Goal: Transaction & Acquisition: Purchase product/service

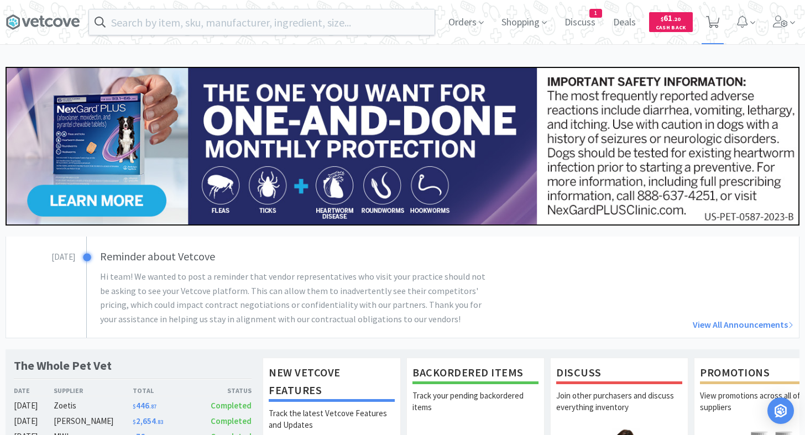
click at [723, 20] on span at bounding box center [713, 22] width 23 height 44
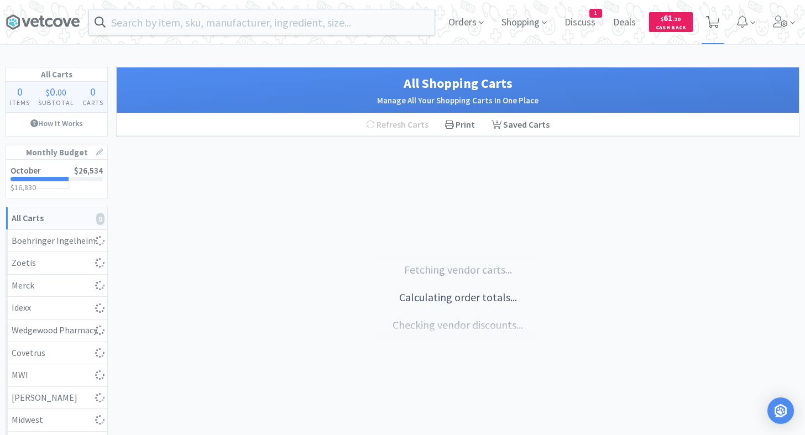
select select "1"
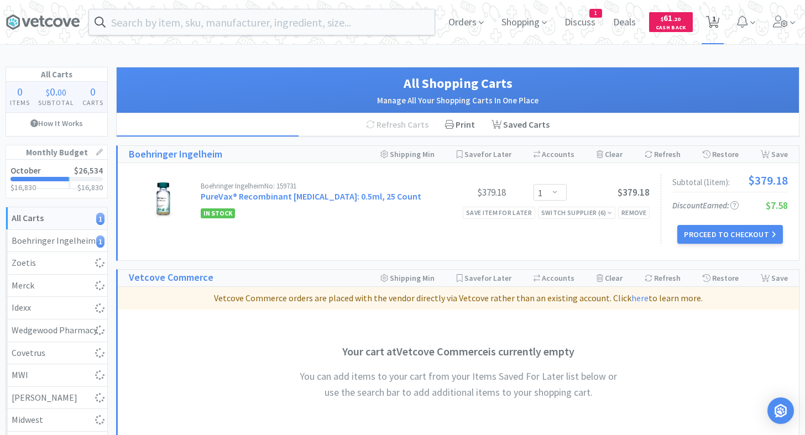
select select "10"
select select "1"
select select "21"
select select "4"
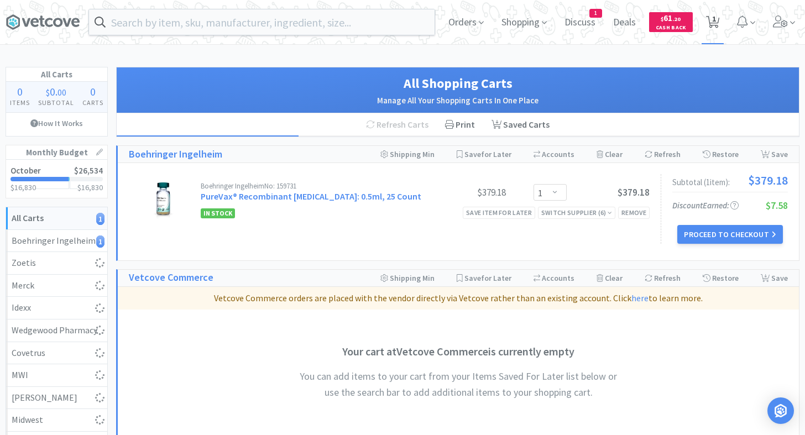
select select "2"
select select "1"
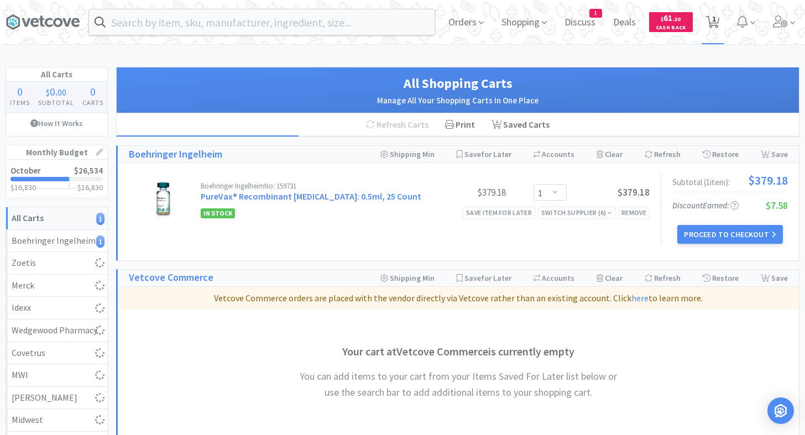
select select "1"
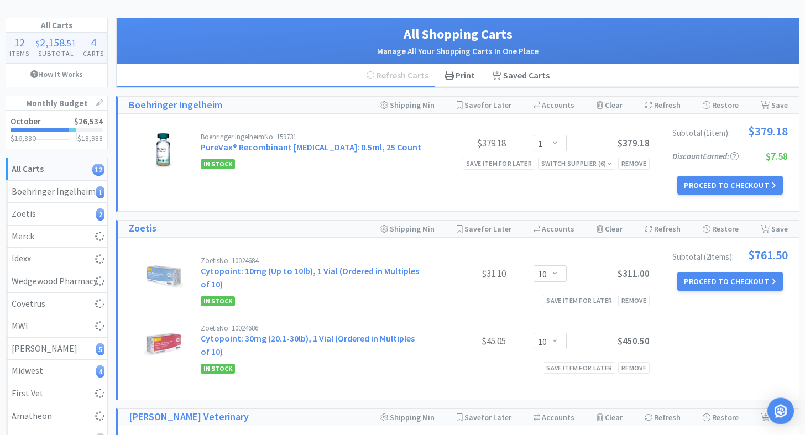
select select "1"
select select "5"
select select "2"
select select "3"
select select "2"
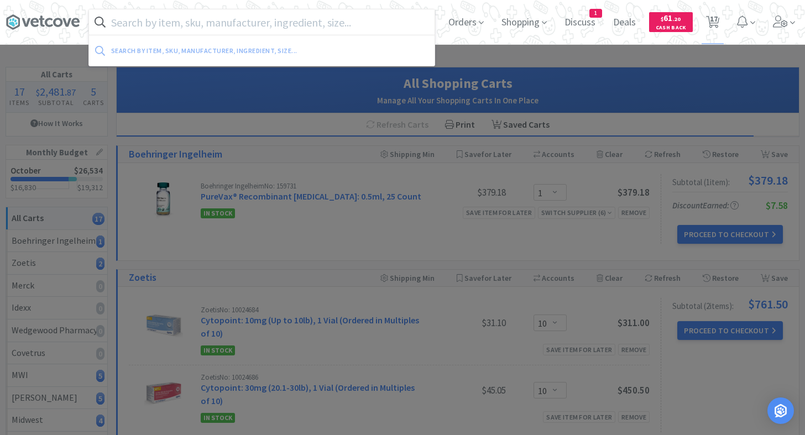
click at [321, 18] on input "text" at bounding box center [262, 21] width 346 height 25
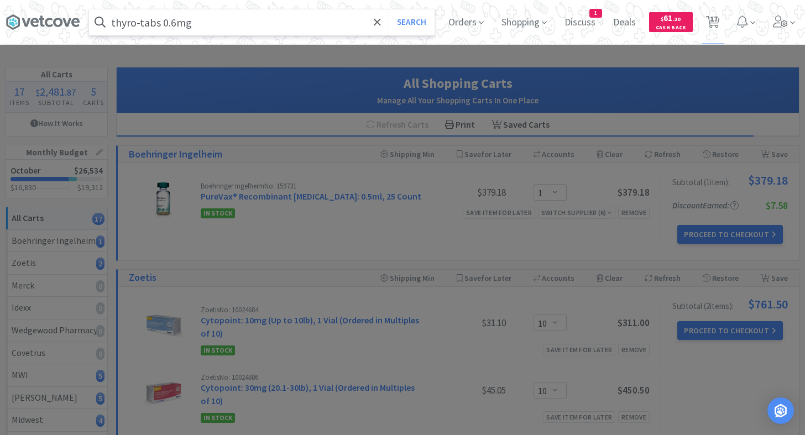
type input "thyro-tabs 0.6mg"
click at [389, 9] on button "Search" at bounding box center [412, 21] width 46 height 25
select select "1"
select select "5"
select select "2"
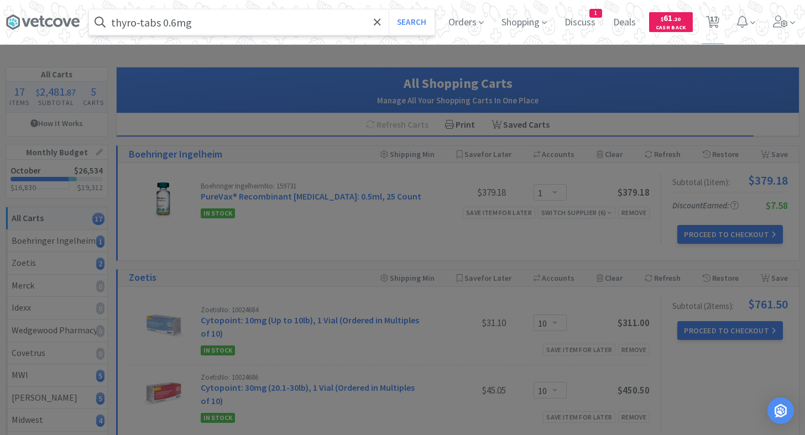
select select "3"
select select "2"
select select "1"
select select "21"
select select "4"
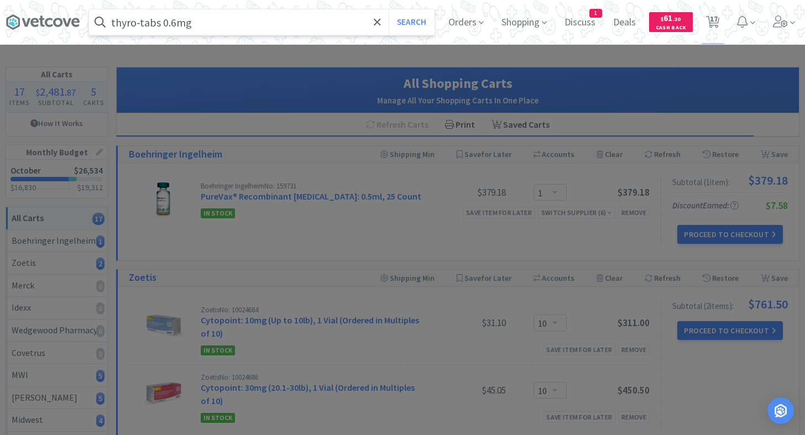
select select "2"
select select "1"
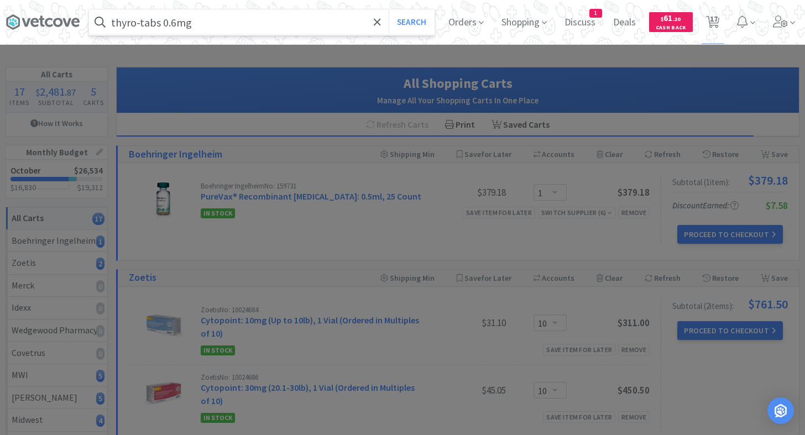
select select "1"
select select "10"
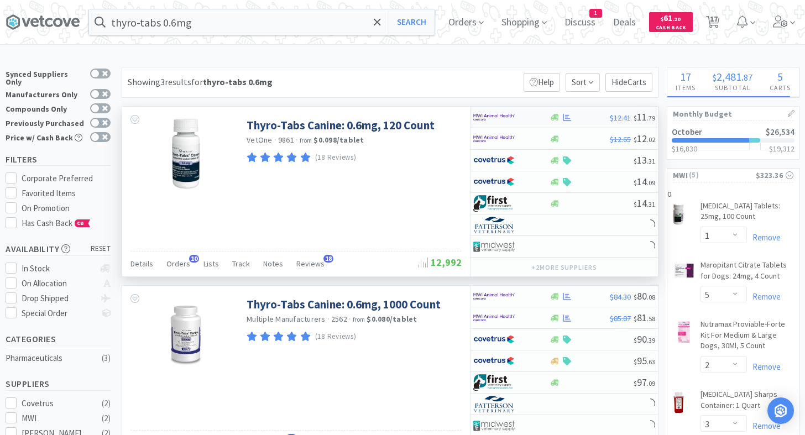
click at [576, 117] on div at bounding box center [579, 117] width 61 height 8
select select "1"
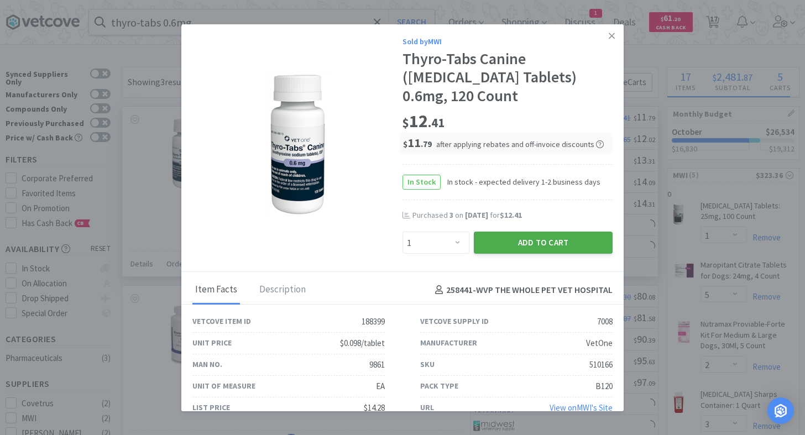
click at [512, 247] on button "Add to Cart" at bounding box center [543, 243] width 139 height 22
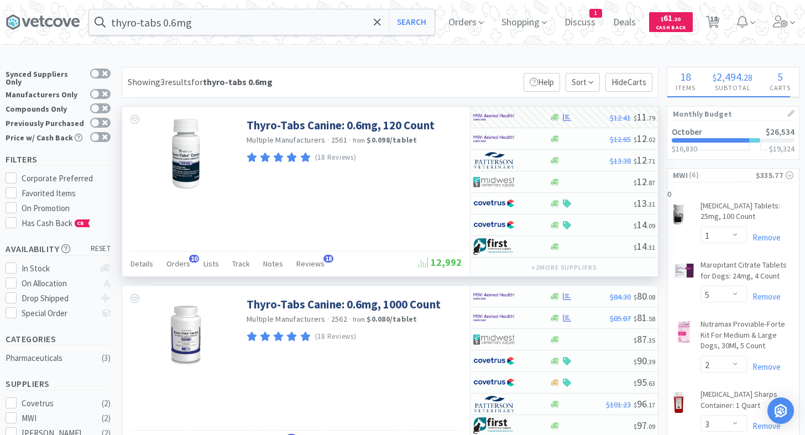
click at [694, 108] on h1 "Monthly Budget" at bounding box center [733, 114] width 121 height 14
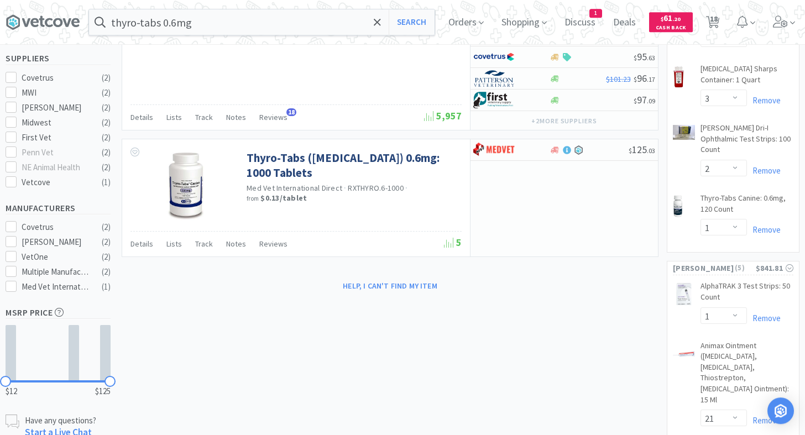
scroll to position [311, 0]
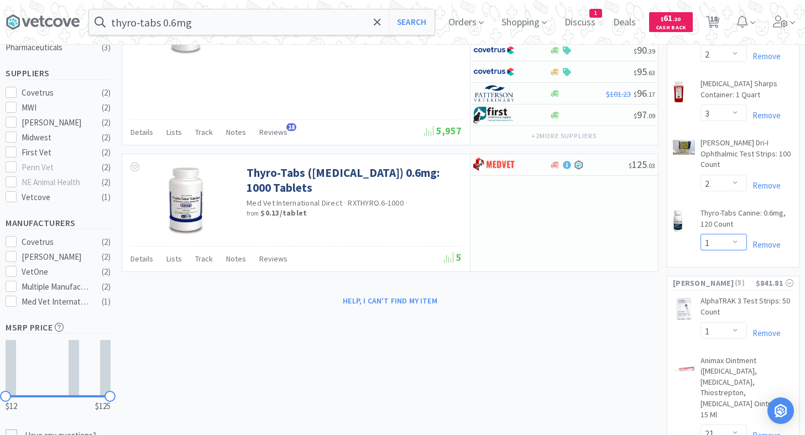
click at [701, 234] on select "Enter Quantity 1 2 3 4 5 6 7 8 9 10 11 12 13 14 15 16 17 18 19 20 Enter Quantity" at bounding box center [724, 242] width 46 height 17
click option "2" at bounding box center [0, 0] width 0 height 0
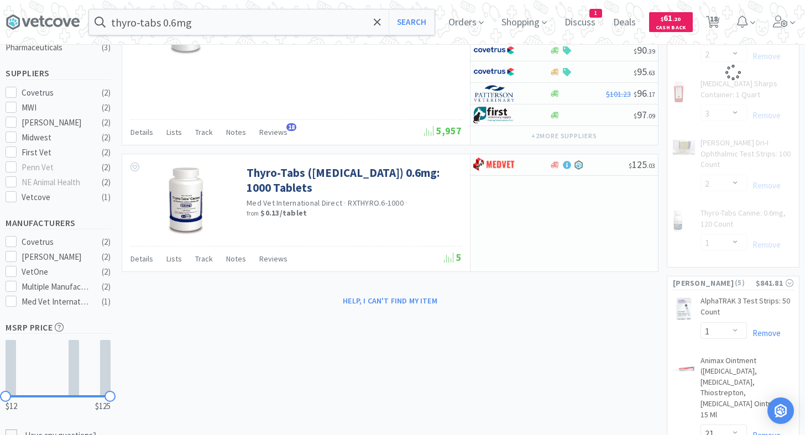
select select "2"
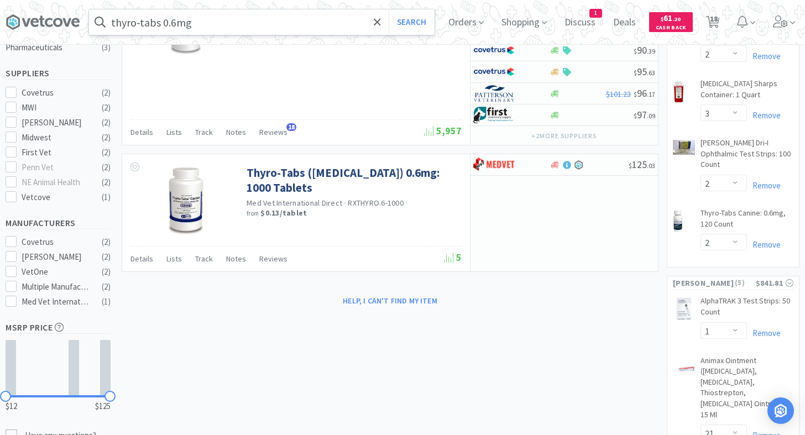
click at [249, 26] on input "thyro-tabs 0.6mg" at bounding box center [262, 21] width 346 height 25
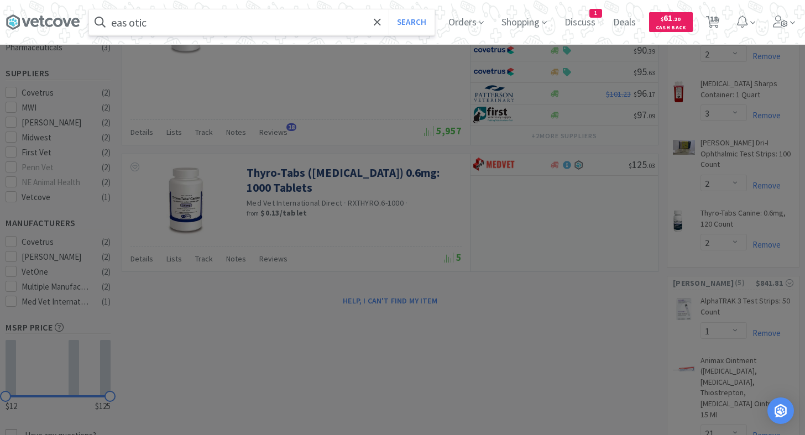
type input "eas otic"
click at [389, 9] on button "Search" at bounding box center [412, 21] width 46 height 25
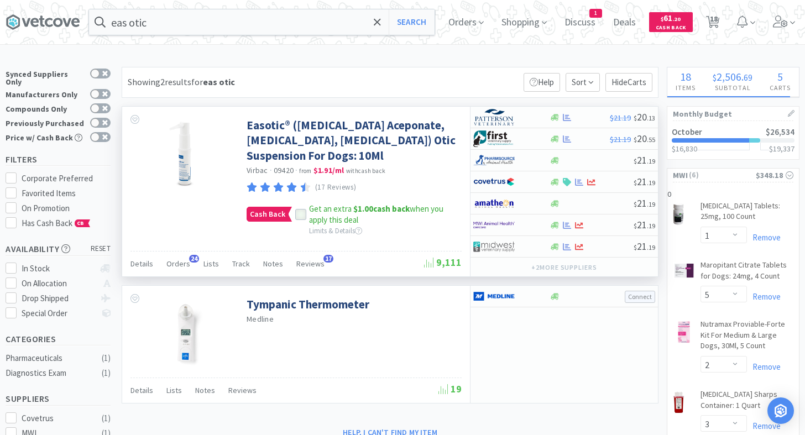
click at [300, 216] on icon at bounding box center [301, 215] width 7 height 6
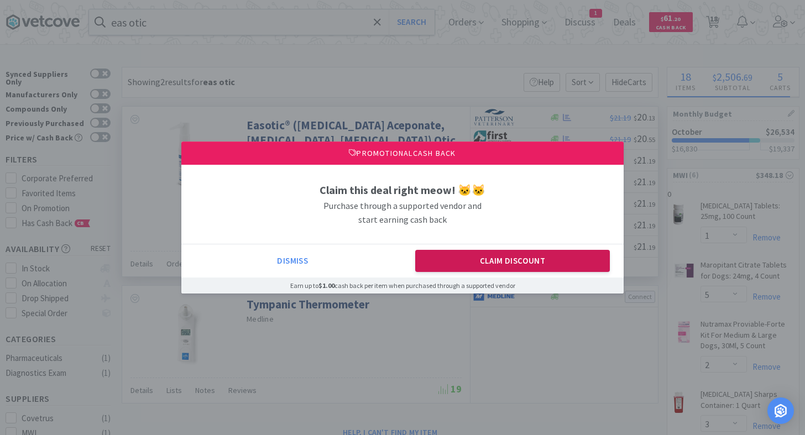
click at [493, 272] on button "Claim Discount" at bounding box center [512, 261] width 195 height 22
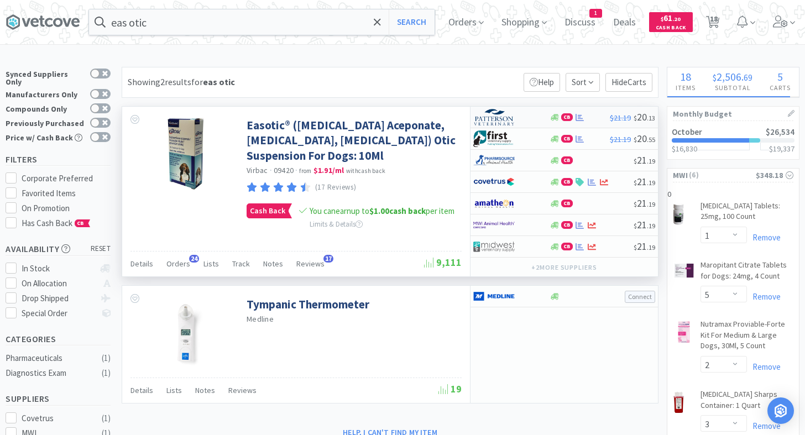
click at [599, 119] on div "CB" at bounding box center [579, 117] width 61 height 8
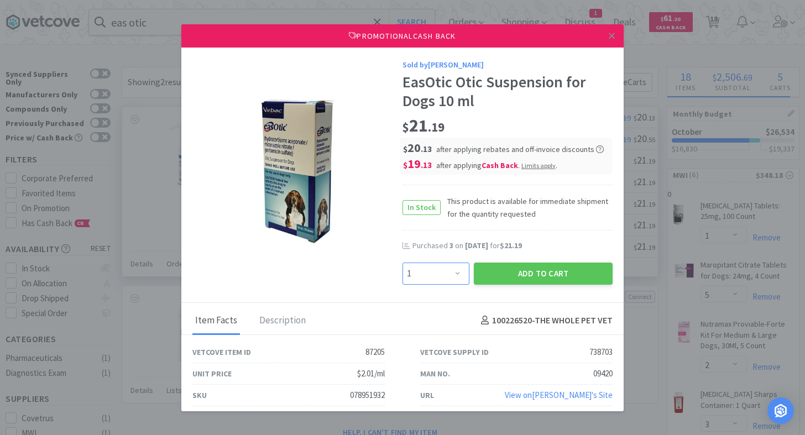
click at [403, 263] on select "Enter Quantity 1 2 3 4 5 6 7 8 9 10 11 12 13 14 15 16 17 18 19 20 Enter Quantity" at bounding box center [436, 274] width 67 height 22
select select "3"
click option "3" at bounding box center [0, 0] width 0 height 0
click at [513, 276] on button "Add to Cart" at bounding box center [543, 274] width 139 height 22
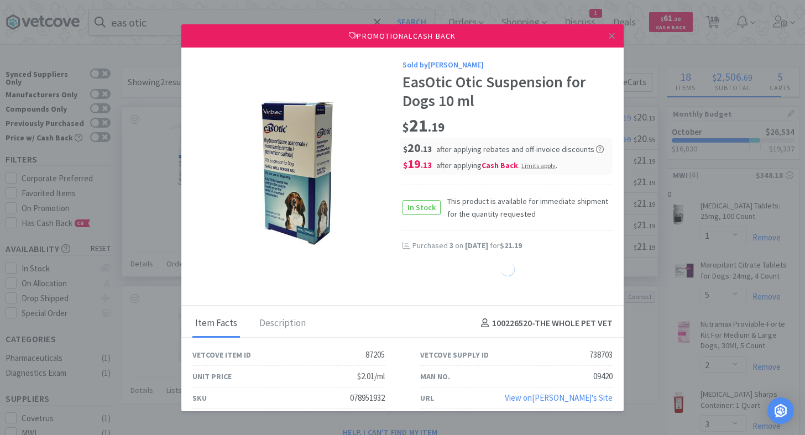
select select "2"
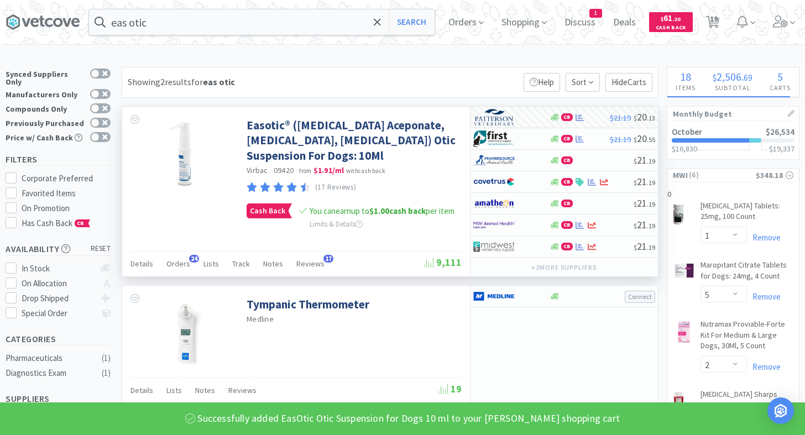
select select "3"
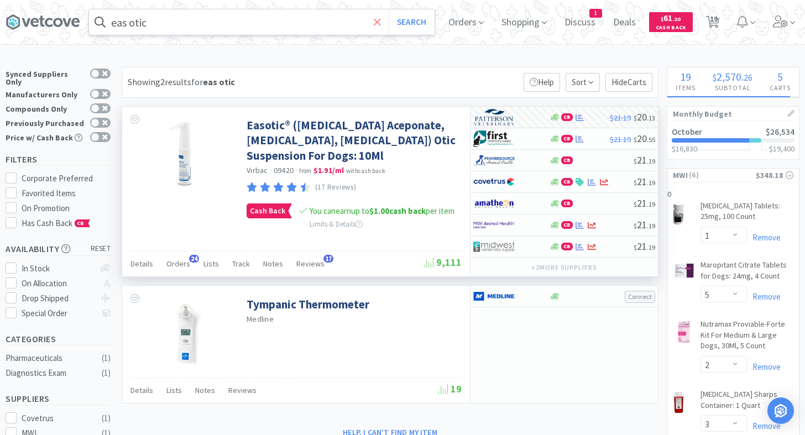
click at [371, 29] on span at bounding box center [377, 22] width 13 height 23
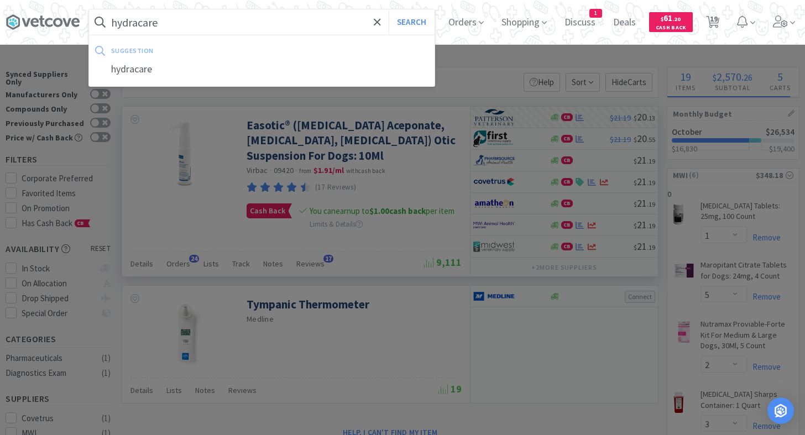
type input "hydracare"
click at [389, 9] on button "Search" at bounding box center [412, 21] width 46 height 25
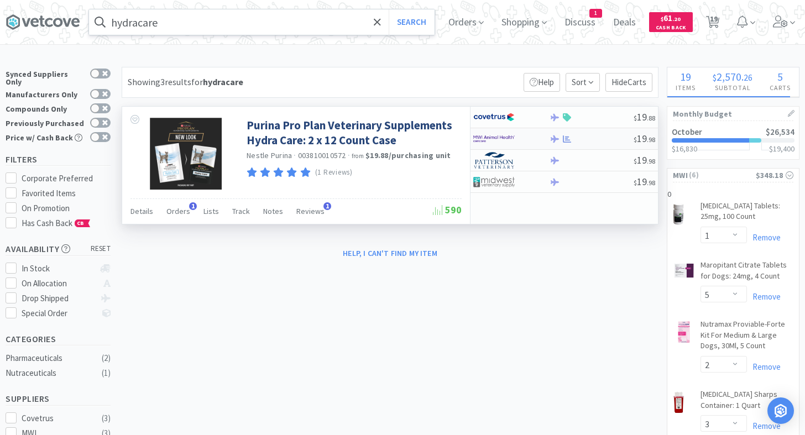
click at [589, 141] on div at bounding box center [591, 139] width 85 height 8
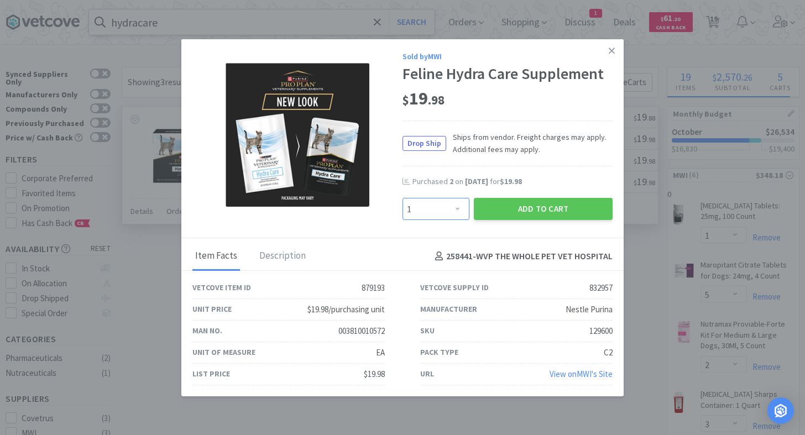
click at [403, 198] on select "Enter Quantity 1 2 3 4 5 6 7 8 9 10 11 12 13 14 15 16 17 18 19 20 Enter Quantity" at bounding box center [436, 209] width 67 height 22
select select "2"
click option "2" at bounding box center [0, 0] width 0 height 0
click at [530, 207] on button "Add to Cart" at bounding box center [543, 209] width 139 height 22
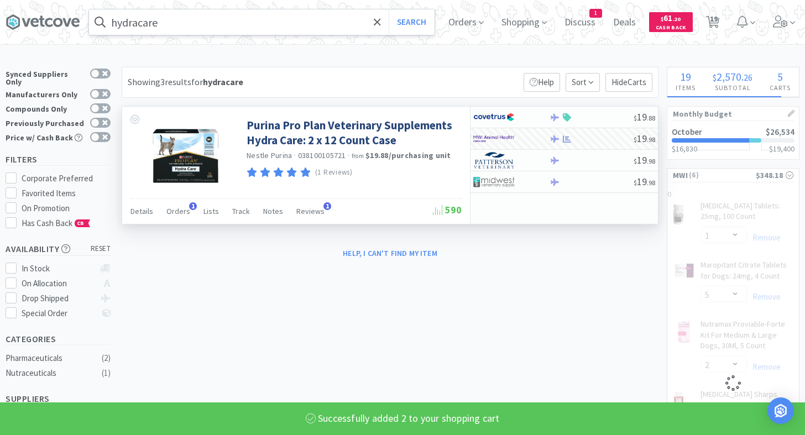
select select "2"
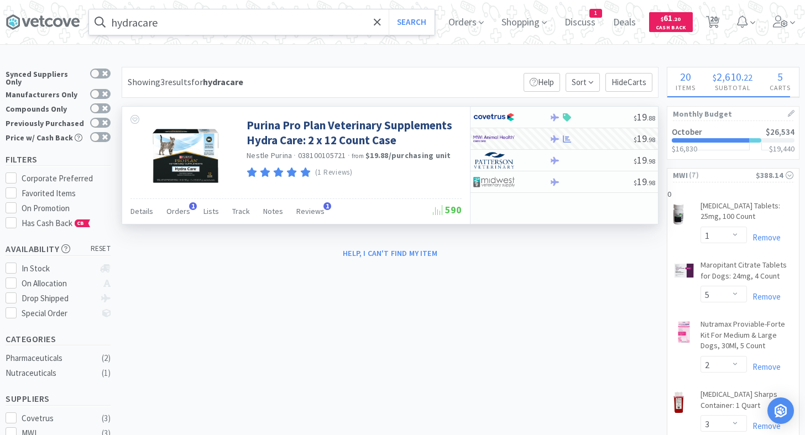
click at [377, 24] on icon at bounding box center [377, 22] width 7 height 11
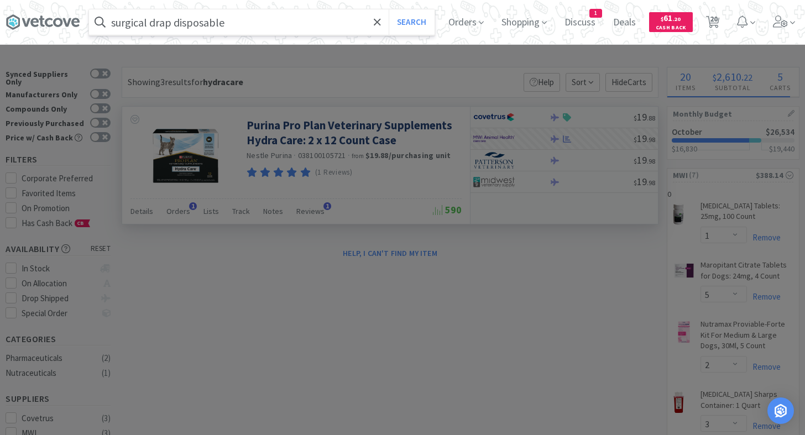
type input "surgical drap disposable"
click at [389, 9] on button "Search" at bounding box center [412, 21] width 46 height 25
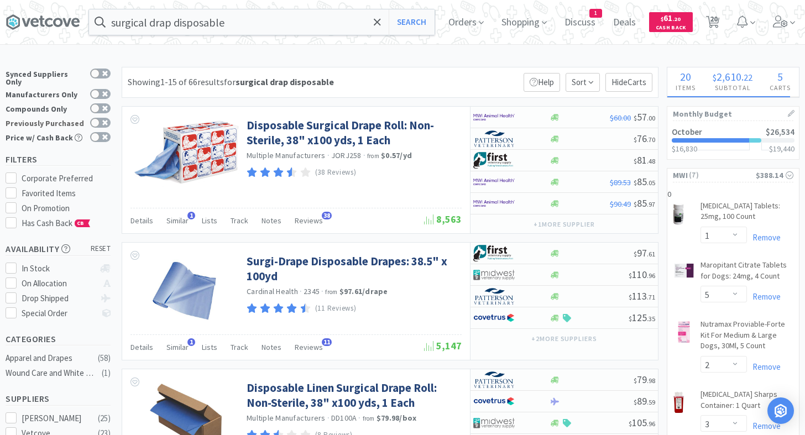
click at [105, 118] on label "Previously Purchased" at bounding box center [58, 123] width 105 height 11
click at [111, 130] on input "Previously Purchased" at bounding box center [111, 130] width 1 height 1
checkbox input "true"
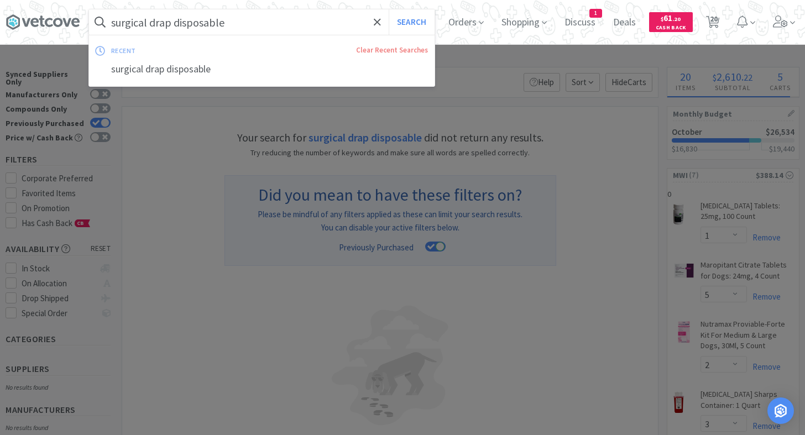
drag, startPoint x: 171, startPoint y: 25, endPoint x: 161, endPoint y: 25, distance: 10.0
click at [161, 25] on input "surgical drap disposable" at bounding box center [262, 21] width 346 height 25
click at [172, 18] on input "surgical drap disposable" at bounding box center [262, 21] width 346 height 25
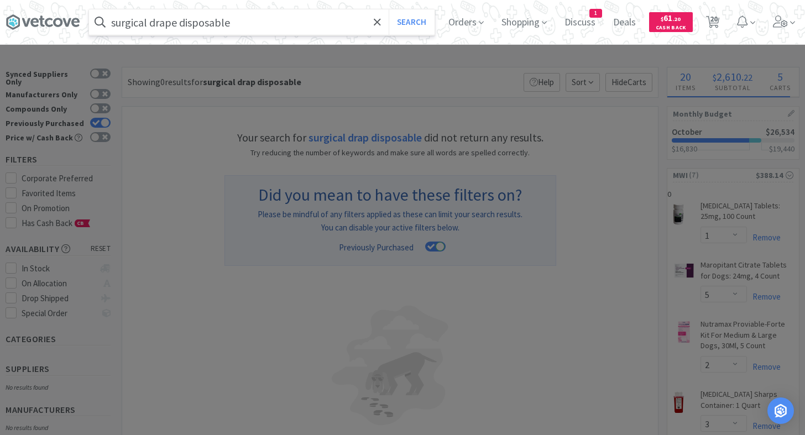
type input "surgical drape disposable"
click at [389, 9] on button "Search" at bounding box center [412, 21] width 46 height 25
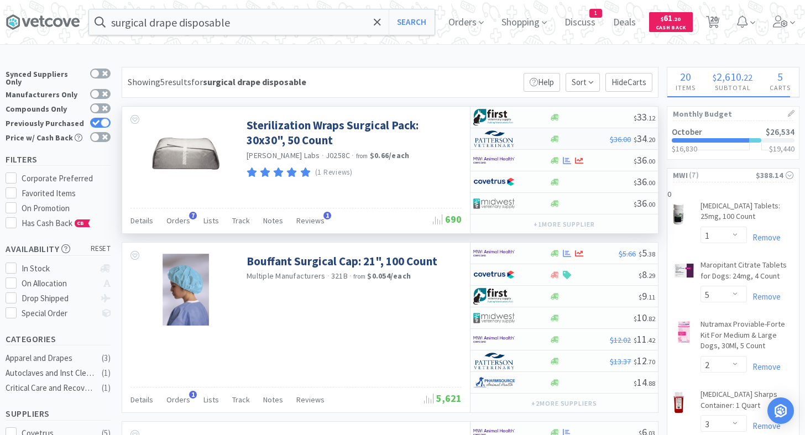
click at [568, 142] on div at bounding box center [579, 139] width 61 height 8
select select "1"
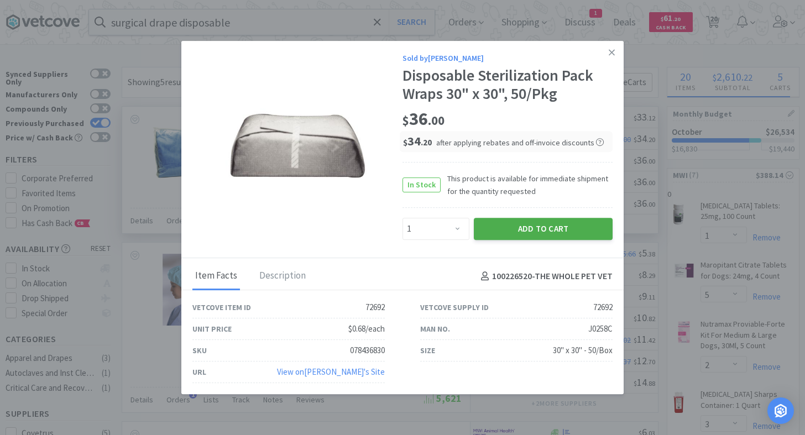
click at [540, 229] on button "Add to Cart" at bounding box center [543, 229] width 139 height 22
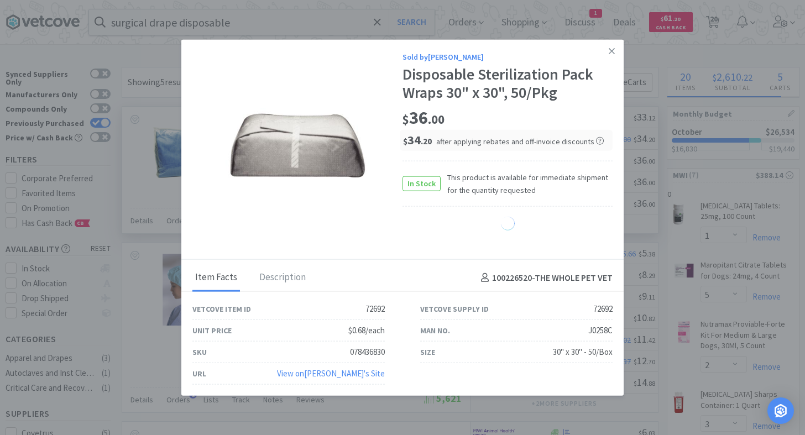
select select "1"
select select "2"
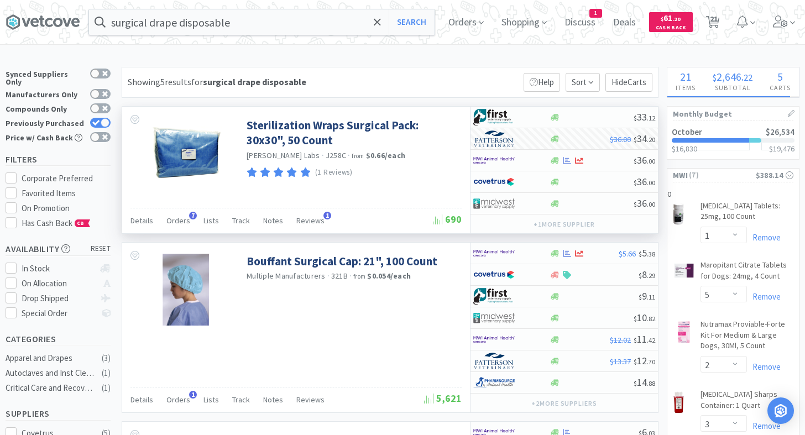
click at [455, 19] on span "Orders" at bounding box center [466, 22] width 44 height 44
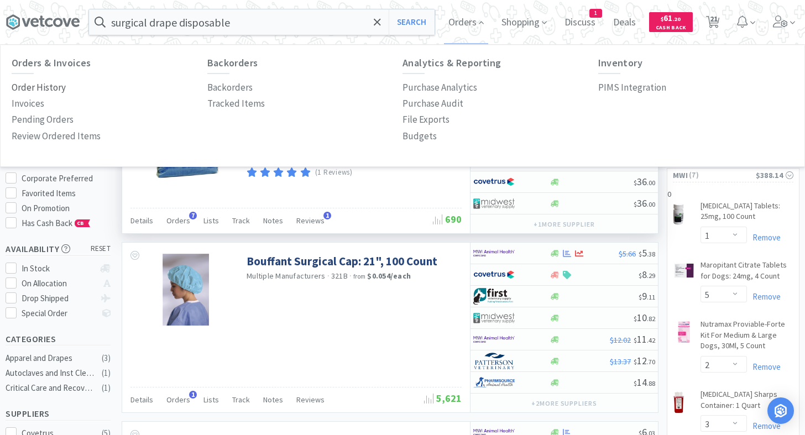
click at [61, 89] on p "Order History" at bounding box center [39, 87] width 54 height 15
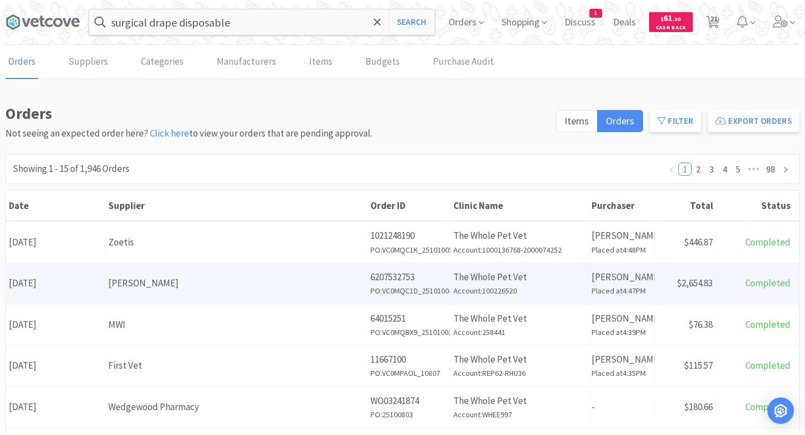
click at [123, 293] on div "Supplier [PERSON_NAME]" at bounding box center [237, 283] width 262 height 28
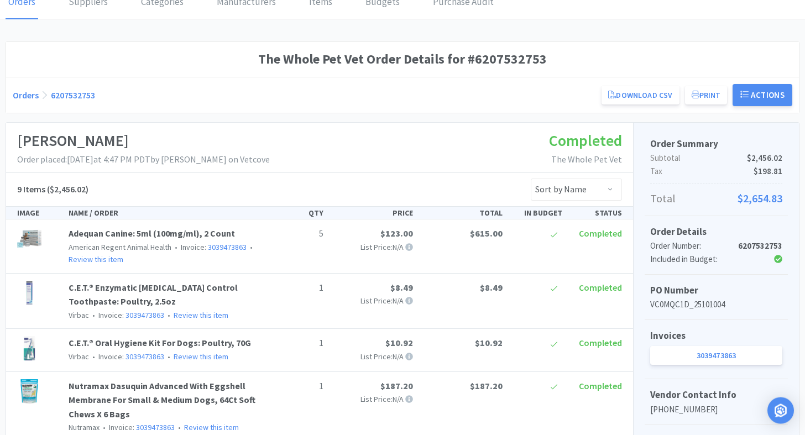
scroll to position [56, 0]
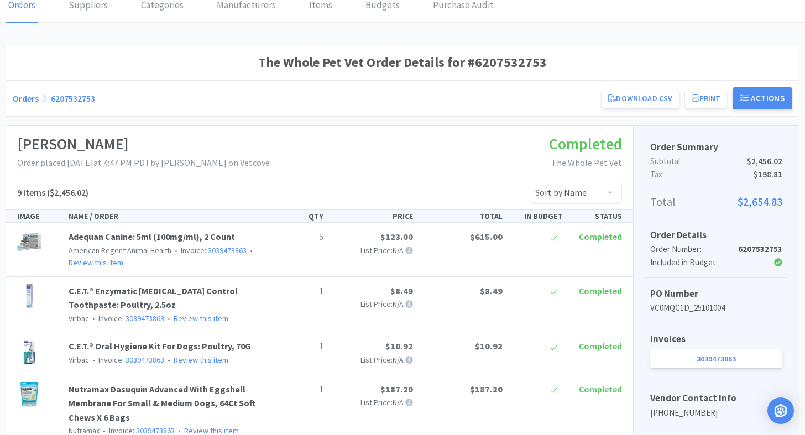
click at [423, 155] on div "[PERSON_NAME] Order placed: [DATE] 4:47 PM PDT by [PERSON_NAME] on Vetcove Comp…" at bounding box center [319, 151] width 627 height 50
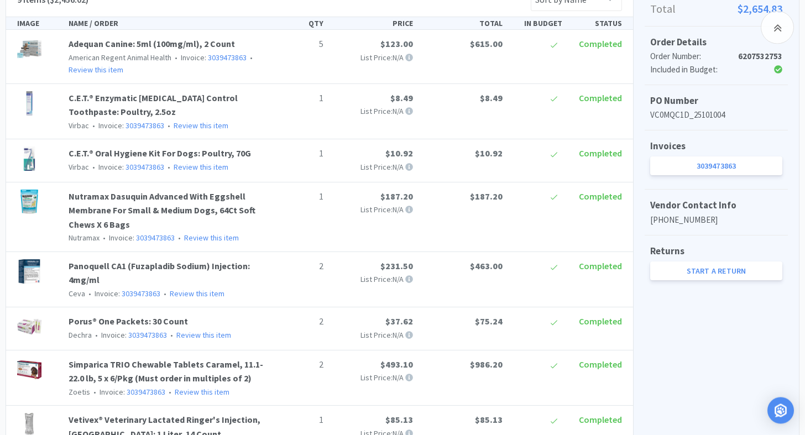
scroll to position [213, 0]
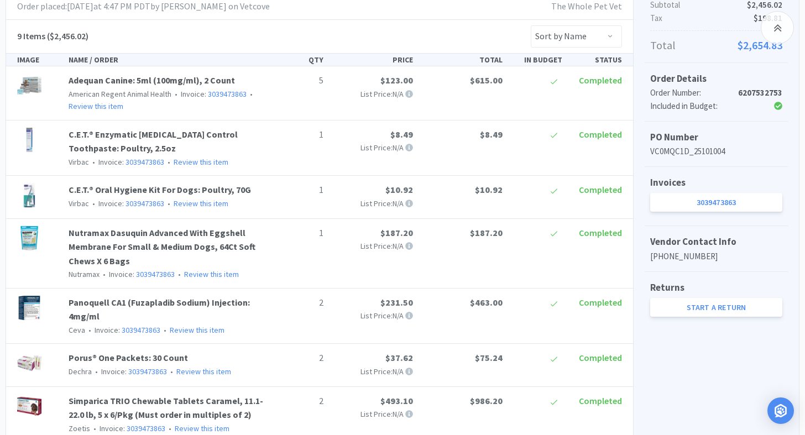
click at [301, 41] on div "9 Items ($2,456.02) Sort by Name Sort by Total Price Sort by Unit Price Sort by…" at bounding box center [319, 36] width 627 height 33
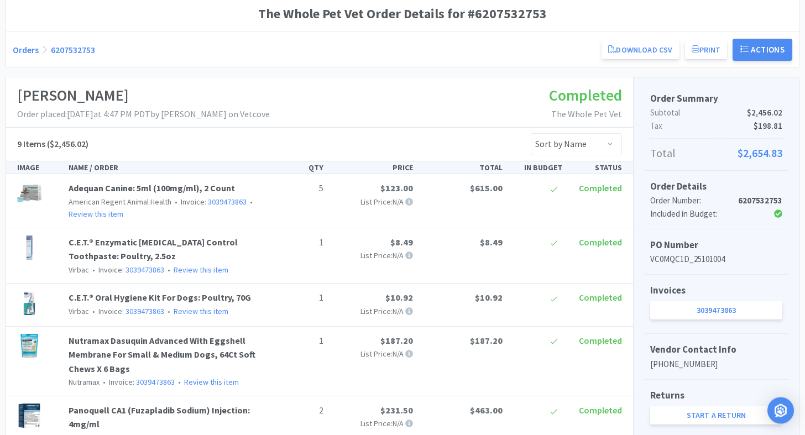
scroll to position [0, 0]
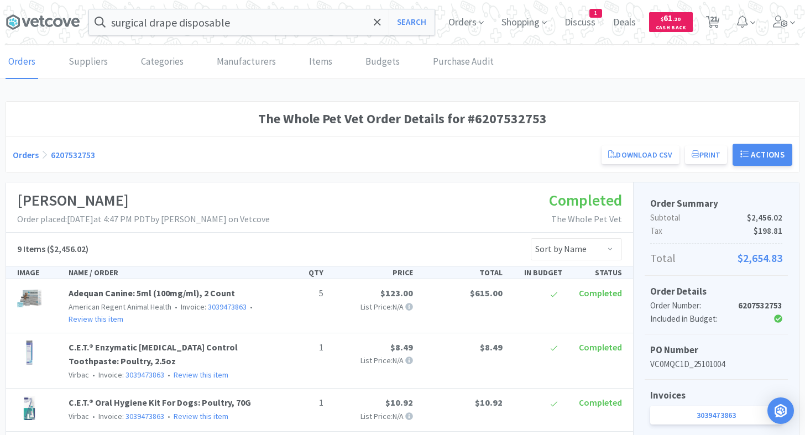
click at [332, 209] on div "[PERSON_NAME] Order placed: [DATE] 4:47 PM PDT by [PERSON_NAME] on Vetcove Comp…" at bounding box center [319, 208] width 627 height 50
click at [344, 184] on div "[PERSON_NAME] Order placed: [DATE] 4:47 PM PDT by [PERSON_NAME] on Vetcove Comp…" at bounding box center [319, 208] width 627 height 50
